Goal: Find specific page/section: Find specific page/section

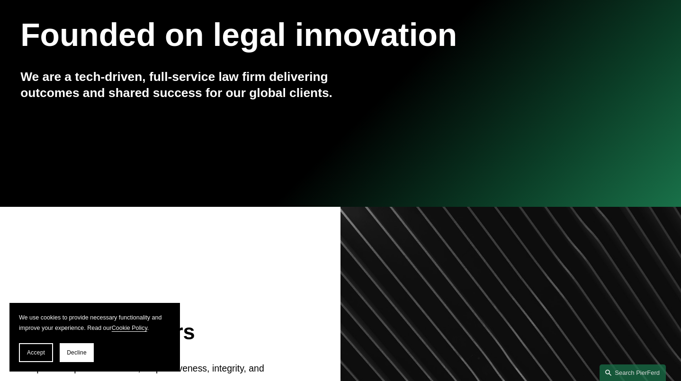
scroll to position [295, 0]
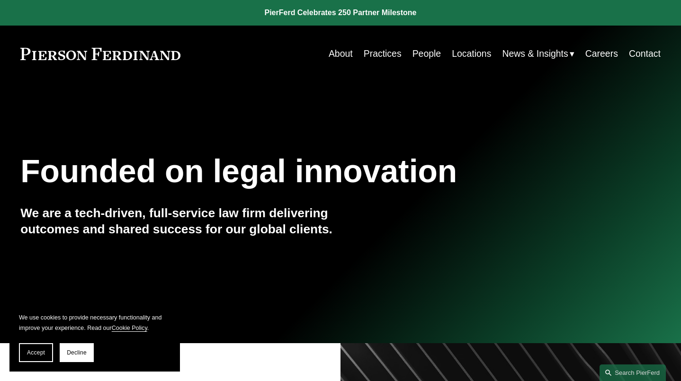
click at [423, 55] on link "People" at bounding box center [427, 54] width 29 height 18
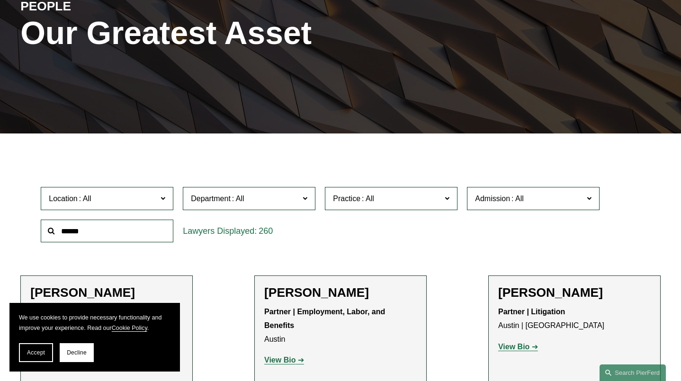
scroll to position [274, 0]
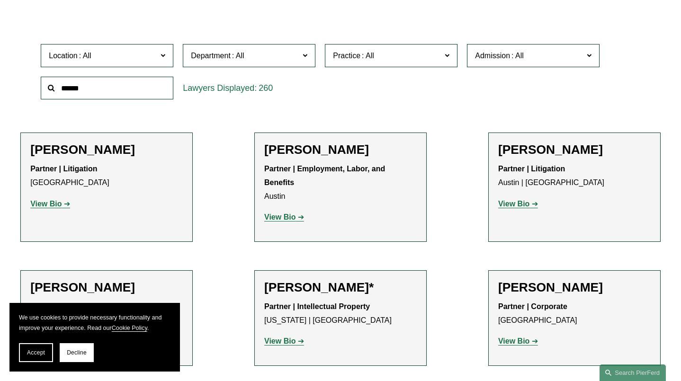
click at [118, 88] on input "text" at bounding box center [107, 88] width 133 height 23
type input "*******"
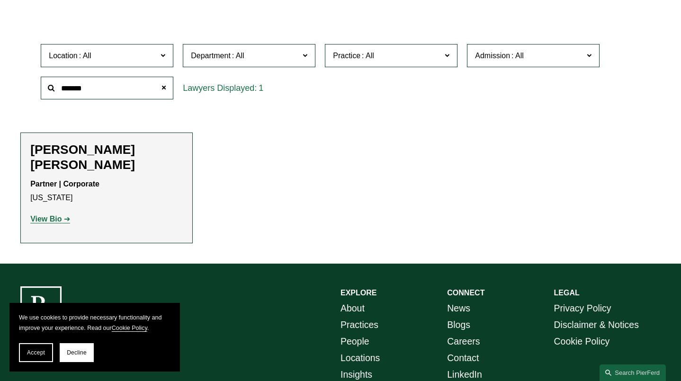
click at [51, 215] on strong "View Bio" at bounding box center [45, 219] width 31 height 8
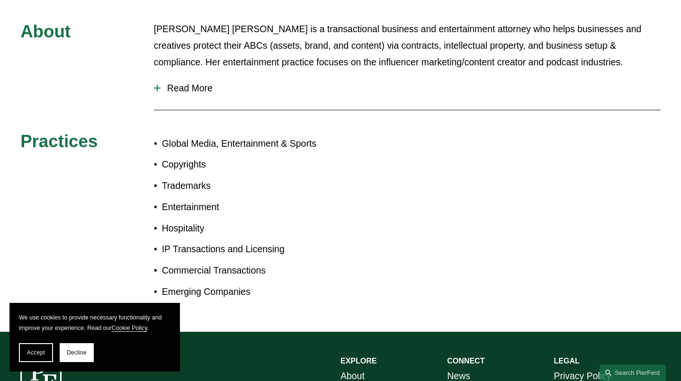
scroll to position [460, 0]
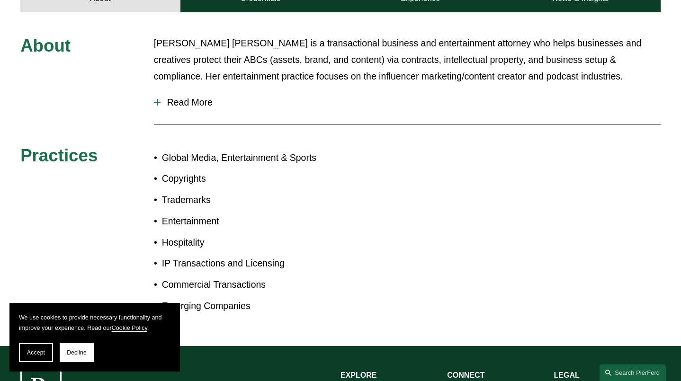
click at [189, 97] on span "Read More" at bounding box center [411, 102] width 500 height 11
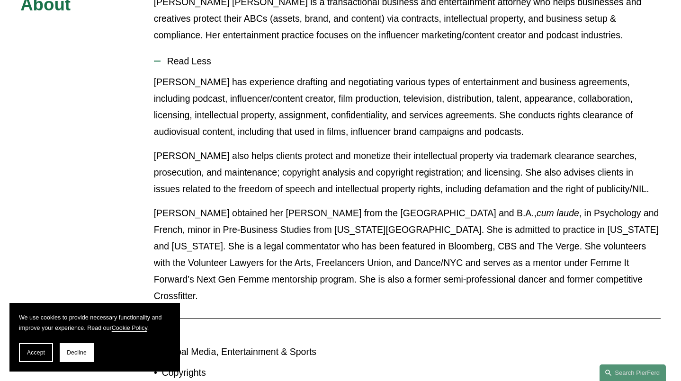
scroll to position [504, 0]
